Goal: Task Accomplishment & Management: Use online tool/utility

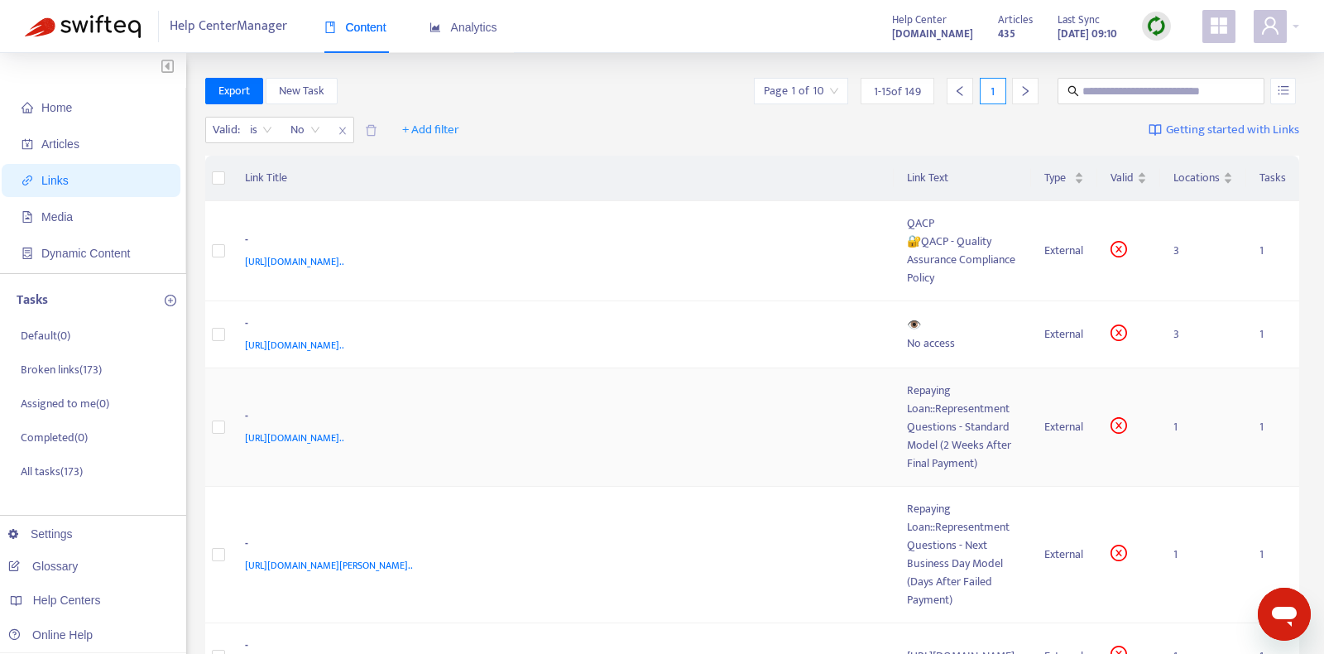
click at [620, 429] on div "[URL][DOMAIN_NAME].." at bounding box center [560, 438] width 630 height 18
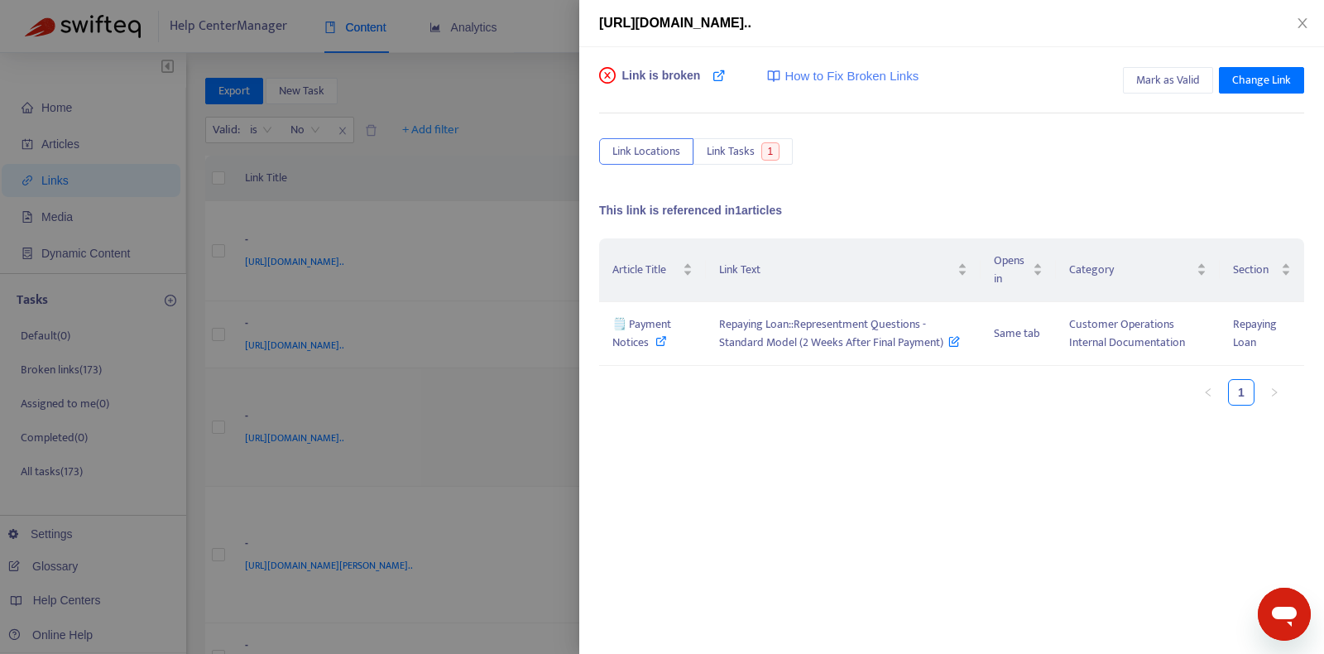
click at [627, 394] on div at bounding box center [662, 327] width 1324 height 654
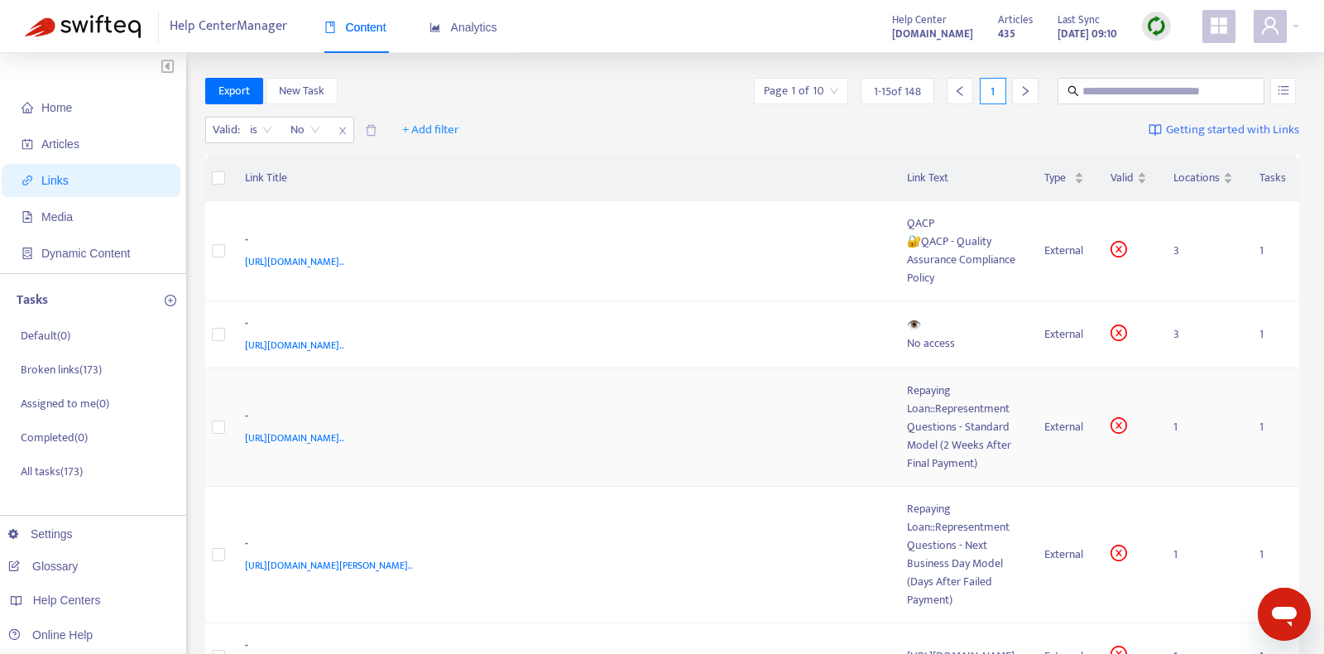
click at [344, 430] on span "[URL][DOMAIN_NAME].." at bounding box center [294, 438] width 99 height 17
click at [758, 429] on div "[URL][DOMAIN_NAME].." at bounding box center [560, 438] width 630 height 18
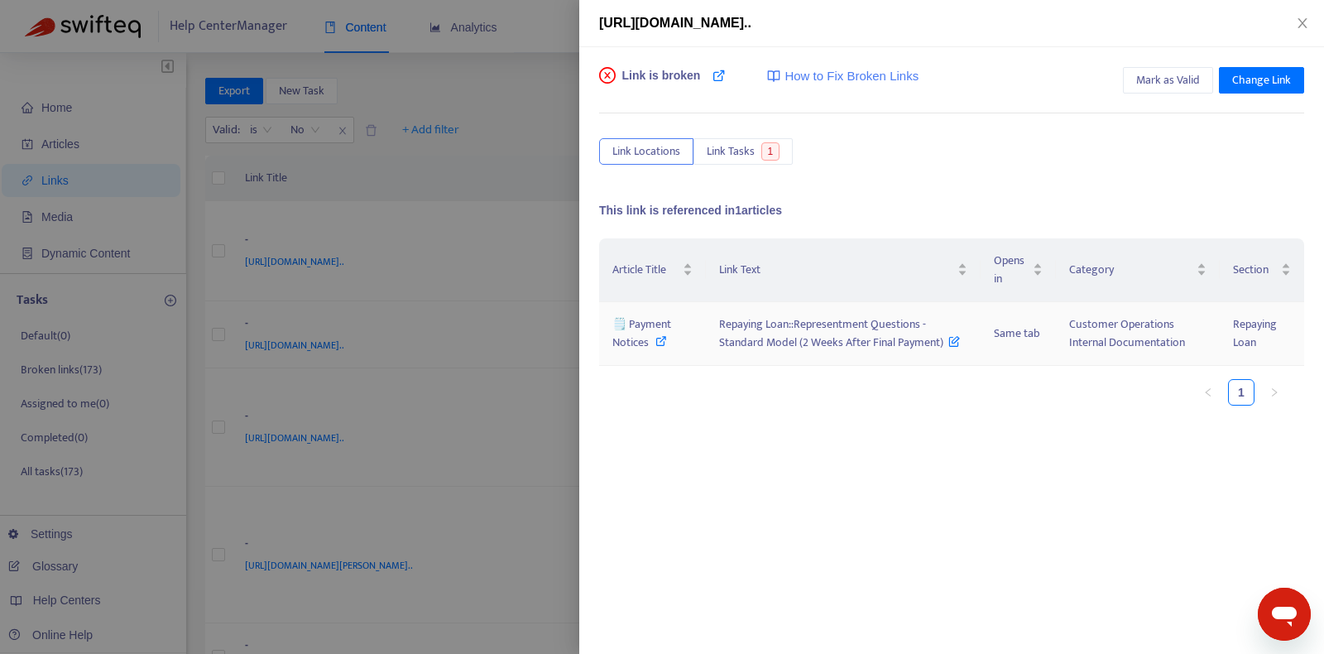
click at [659, 338] on icon at bounding box center [661, 341] width 12 height 12
copy span "Repaying Loan::Representment Questions - Standard Model (2 Weeks After Final Pa…"
drag, startPoint x: 715, startPoint y: 324, endPoint x: 942, endPoint y: 347, distance: 227.9
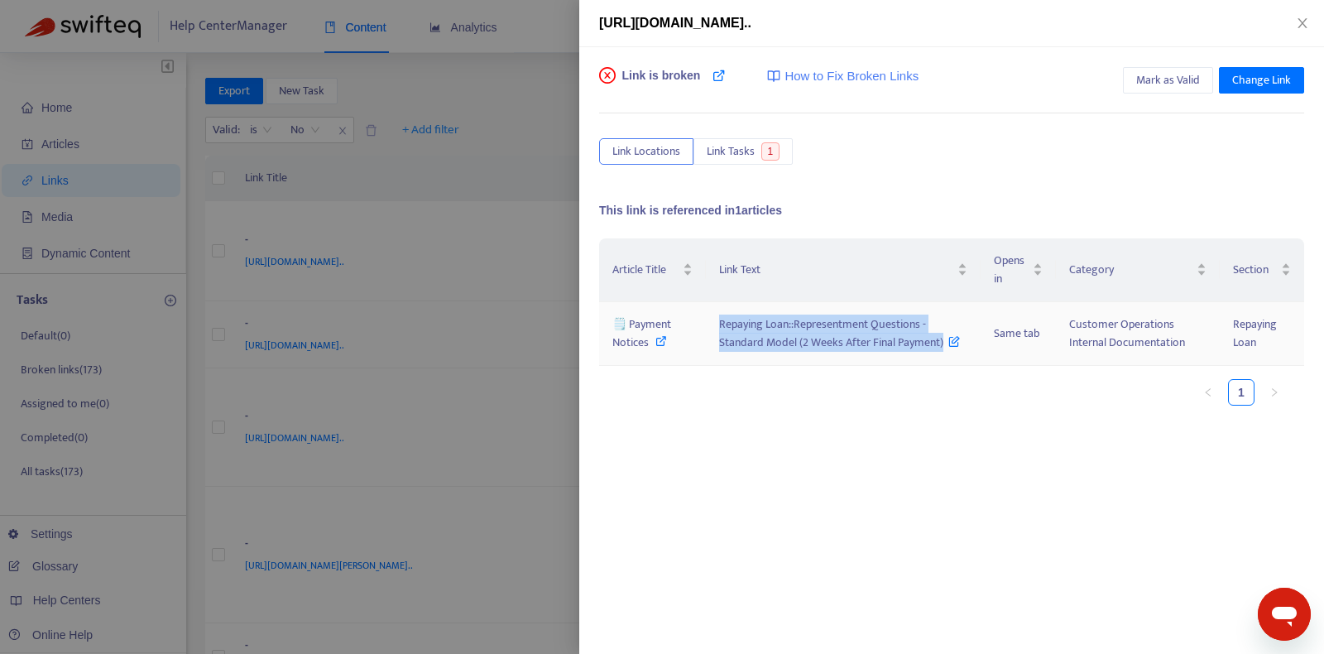
click at [942, 347] on td "Repaying Loan::Representment Questions - Standard Model (2 Weeks After Final Pa…" at bounding box center [844, 334] width 276 height 64
click at [914, 391] on ul "1" at bounding box center [943, 392] width 689 height 26
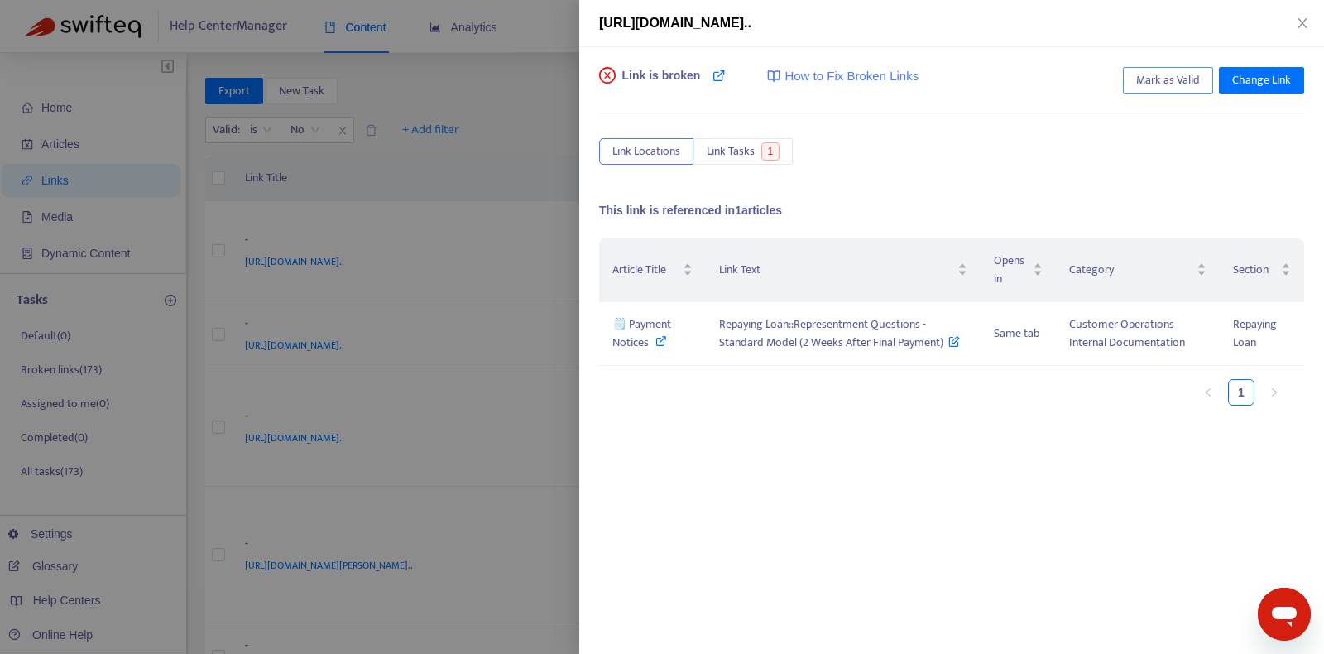
click at [1173, 79] on span "Mark as Valid" at bounding box center [1168, 80] width 64 height 18
click at [1306, 20] on icon "close" at bounding box center [1302, 23] width 13 height 13
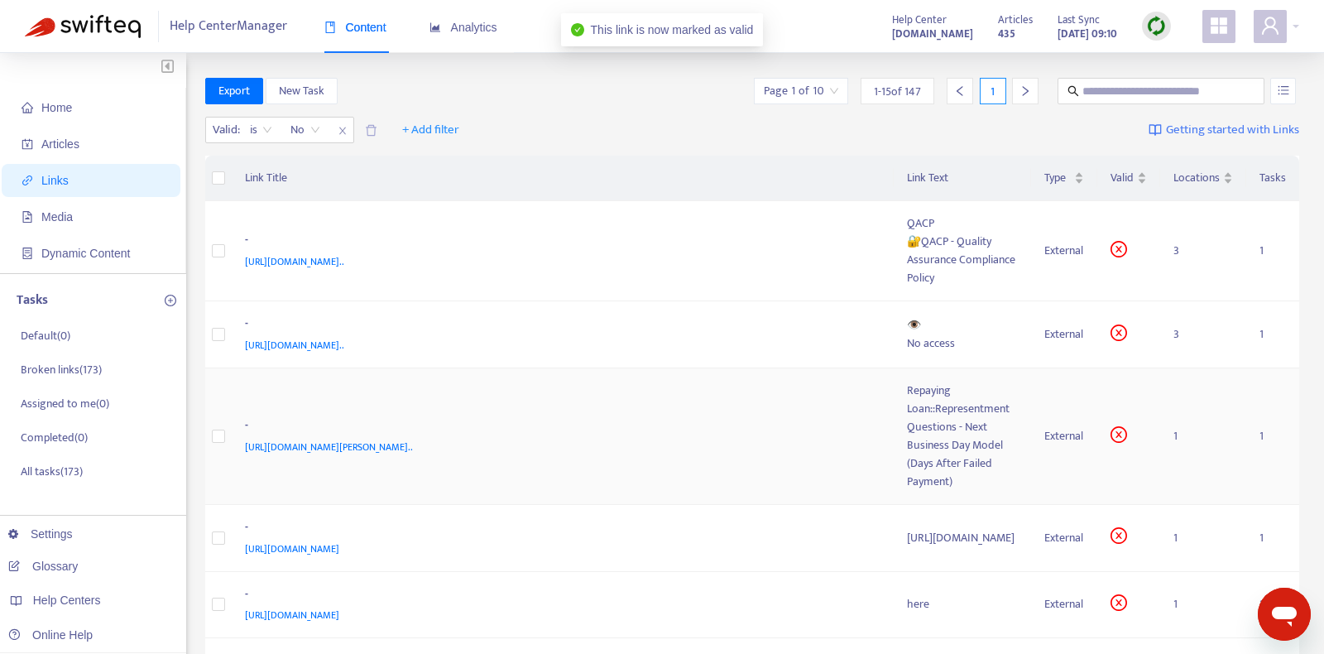
click at [756, 416] on div "-" at bounding box center [560, 427] width 630 height 22
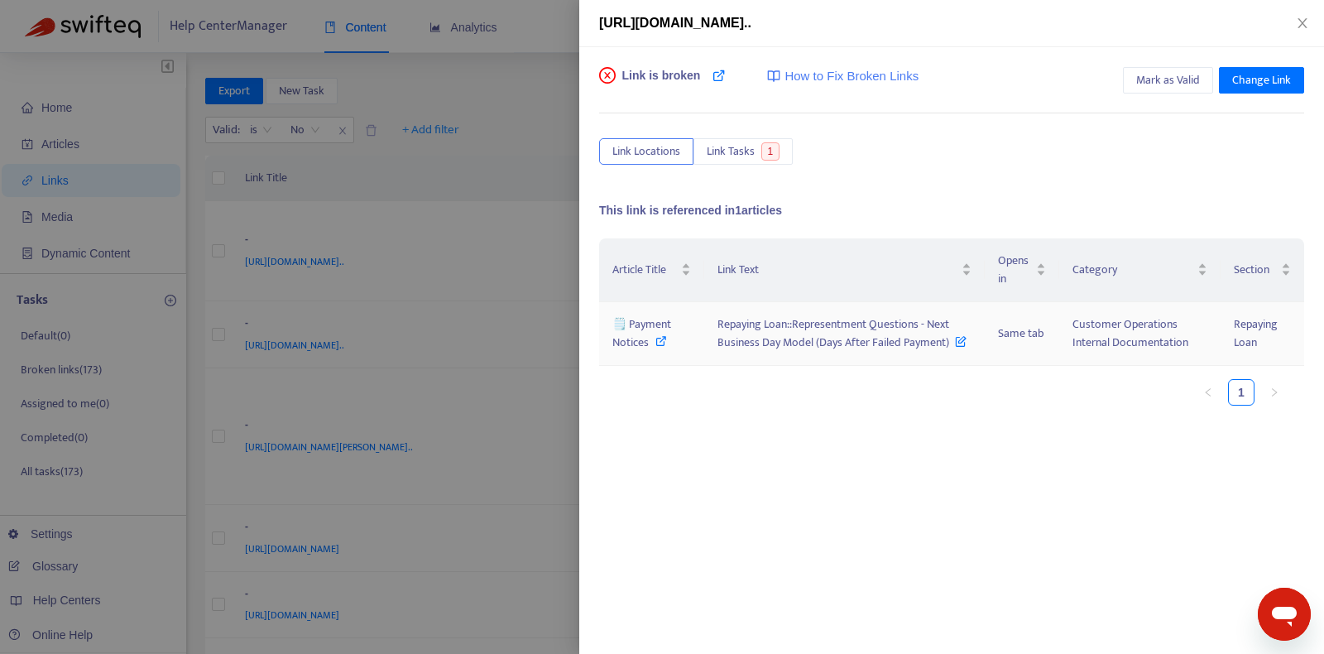
click at [660, 337] on icon at bounding box center [661, 341] width 12 height 12
click at [1164, 76] on span "Mark as Valid" at bounding box center [1168, 80] width 64 height 18
click at [1302, 22] on icon "close" at bounding box center [1302, 23] width 9 height 10
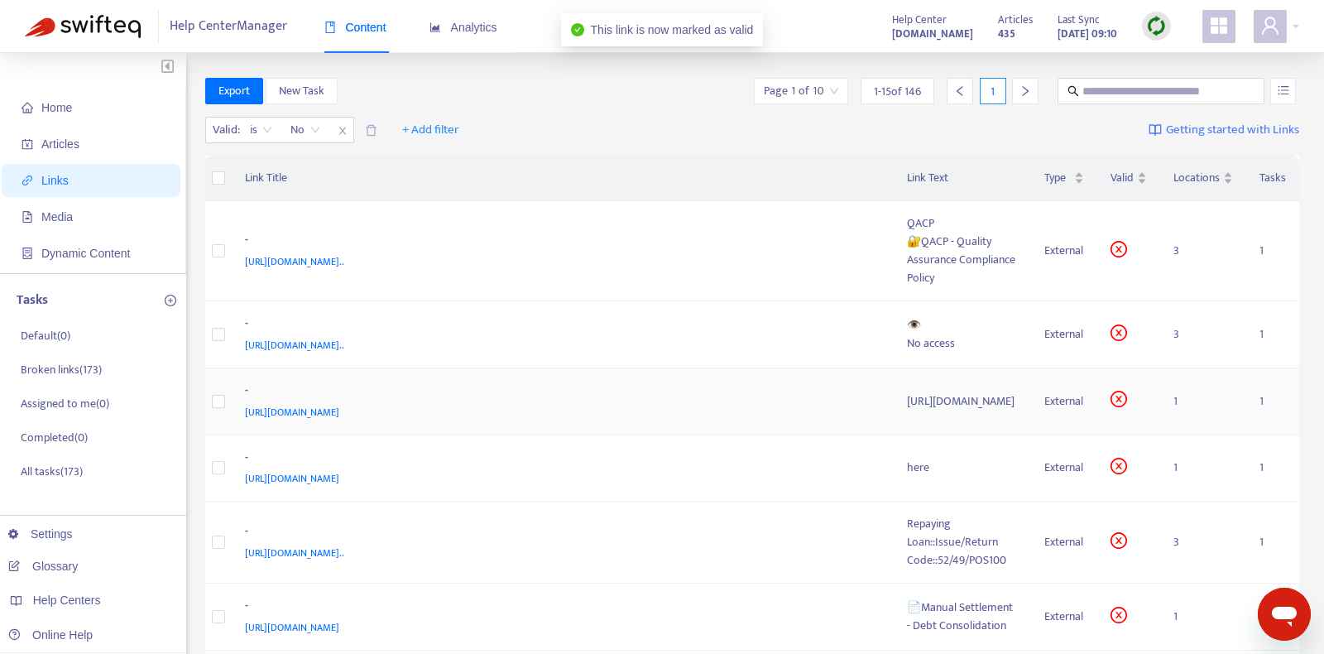
click at [722, 403] on div "[URL][DOMAIN_NAME]" at bounding box center [560, 412] width 630 height 18
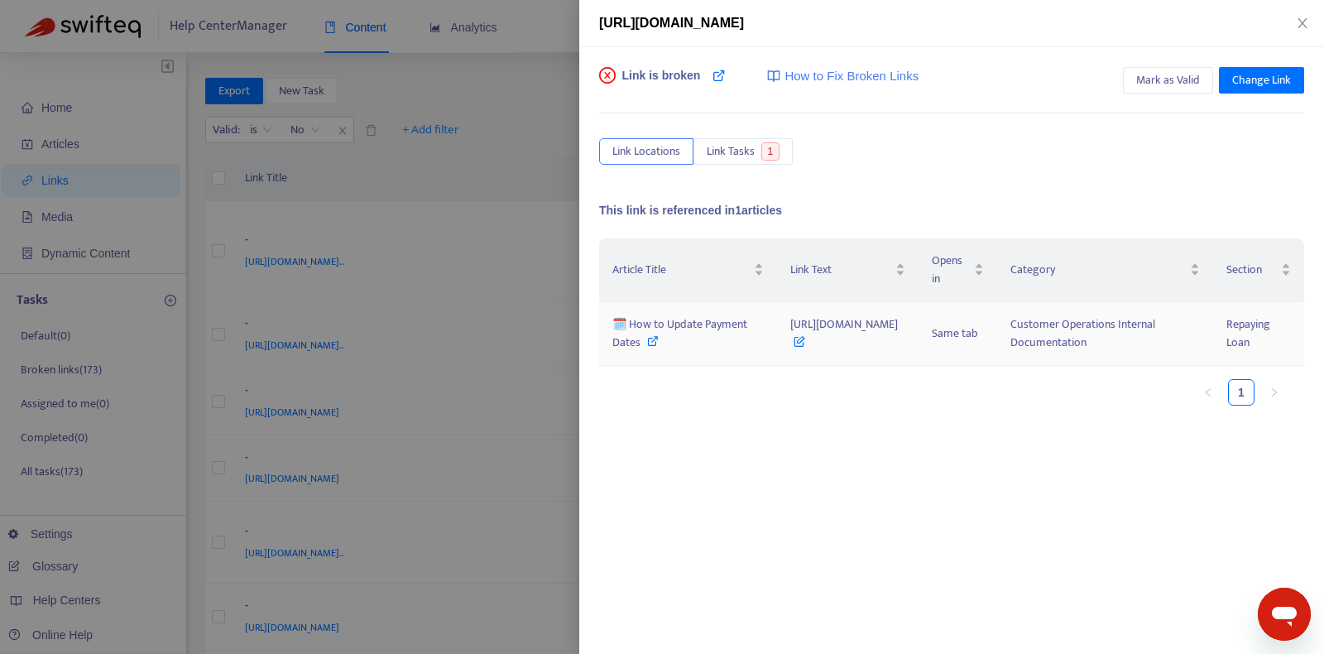
click at [651, 347] on icon at bounding box center [653, 341] width 12 height 12
drag, startPoint x: 707, startPoint y: 338, endPoint x: 940, endPoint y: 361, distance: 234.5
click at [919, 361] on td "[URL][DOMAIN_NAME]" at bounding box center [848, 334] width 142 height 64
copy span "[URL][DOMAIN_NAME]"
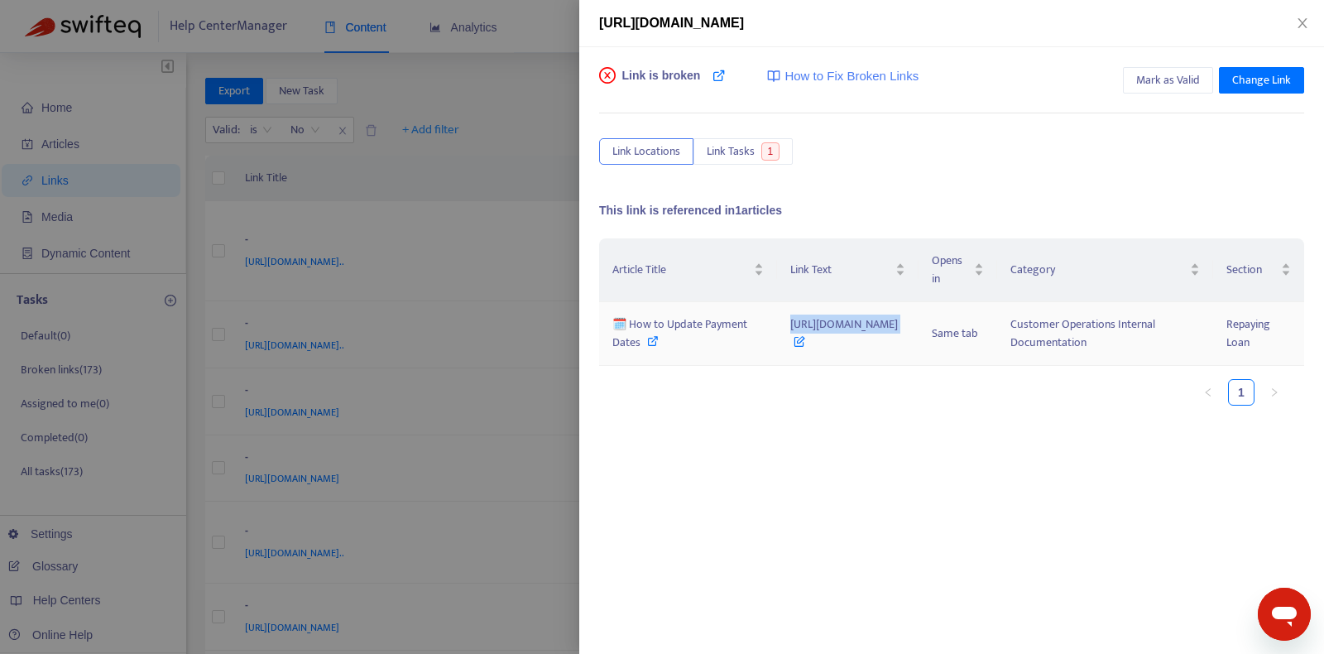
drag, startPoint x: 707, startPoint y: 335, endPoint x: 934, endPoint y: 384, distance: 232.8
click at [919, 366] on td "[URL][DOMAIN_NAME]" at bounding box center [848, 334] width 142 height 64
click at [1251, 84] on span "Change Link" at bounding box center [1261, 80] width 59 height 18
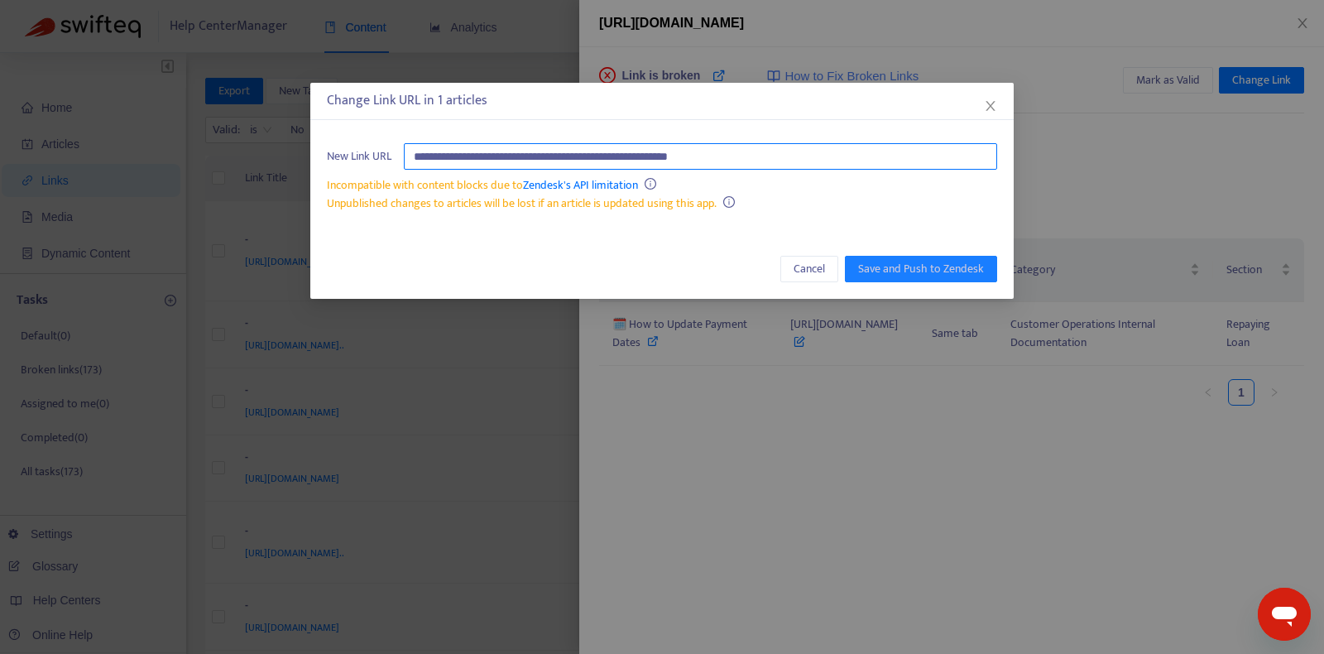
click at [708, 162] on input "**********" at bounding box center [700, 156] width 593 height 26
paste input "**********"
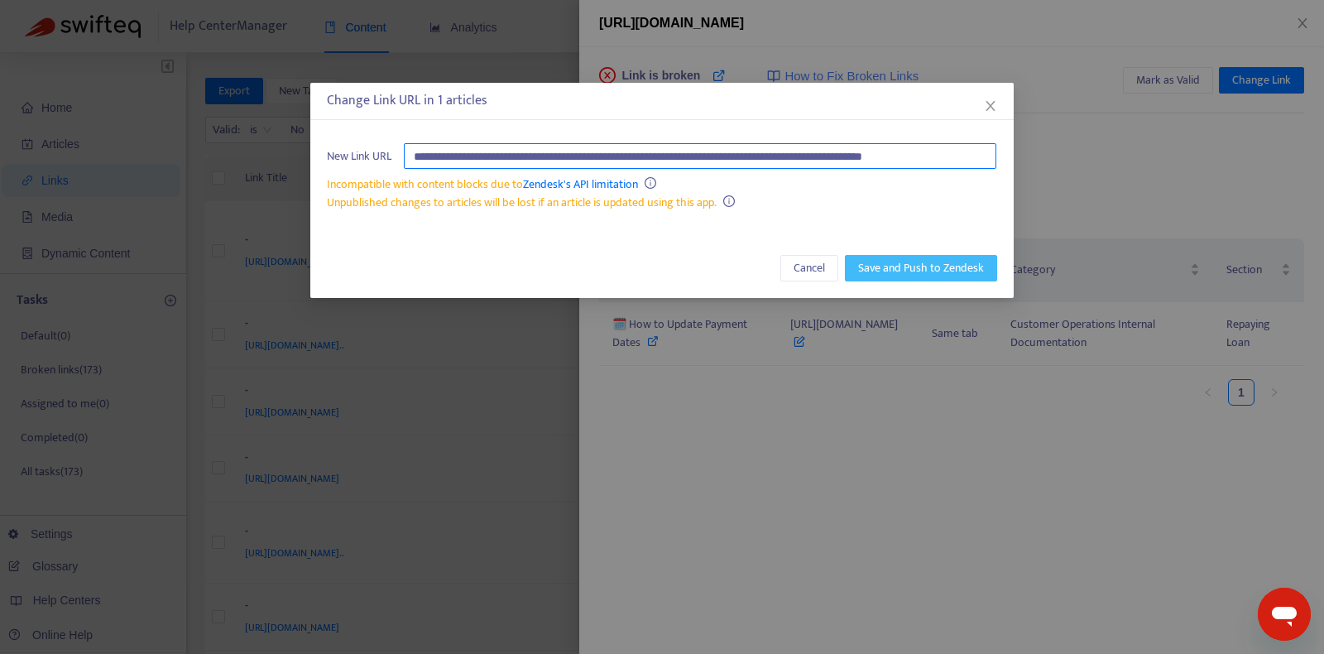
type input "**********"
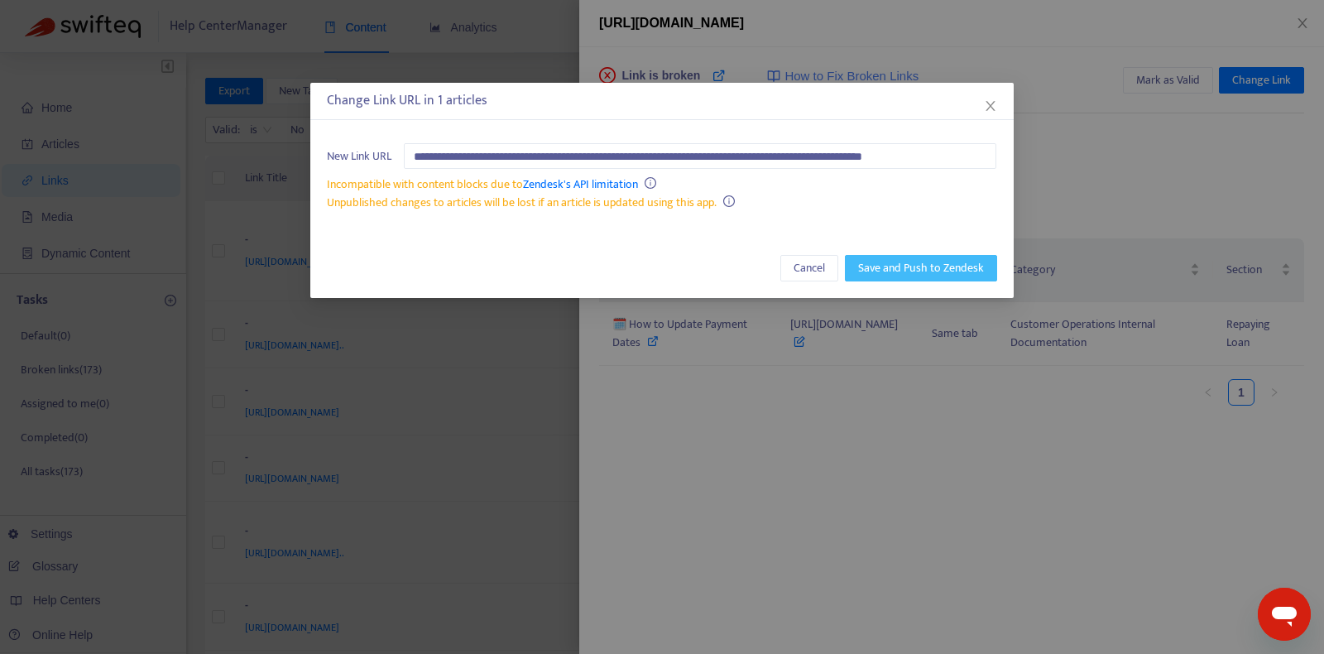
click at [914, 268] on span "Save and Push to Zendesk" at bounding box center [921, 268] width 126 height 18
